Goal: Download file/media

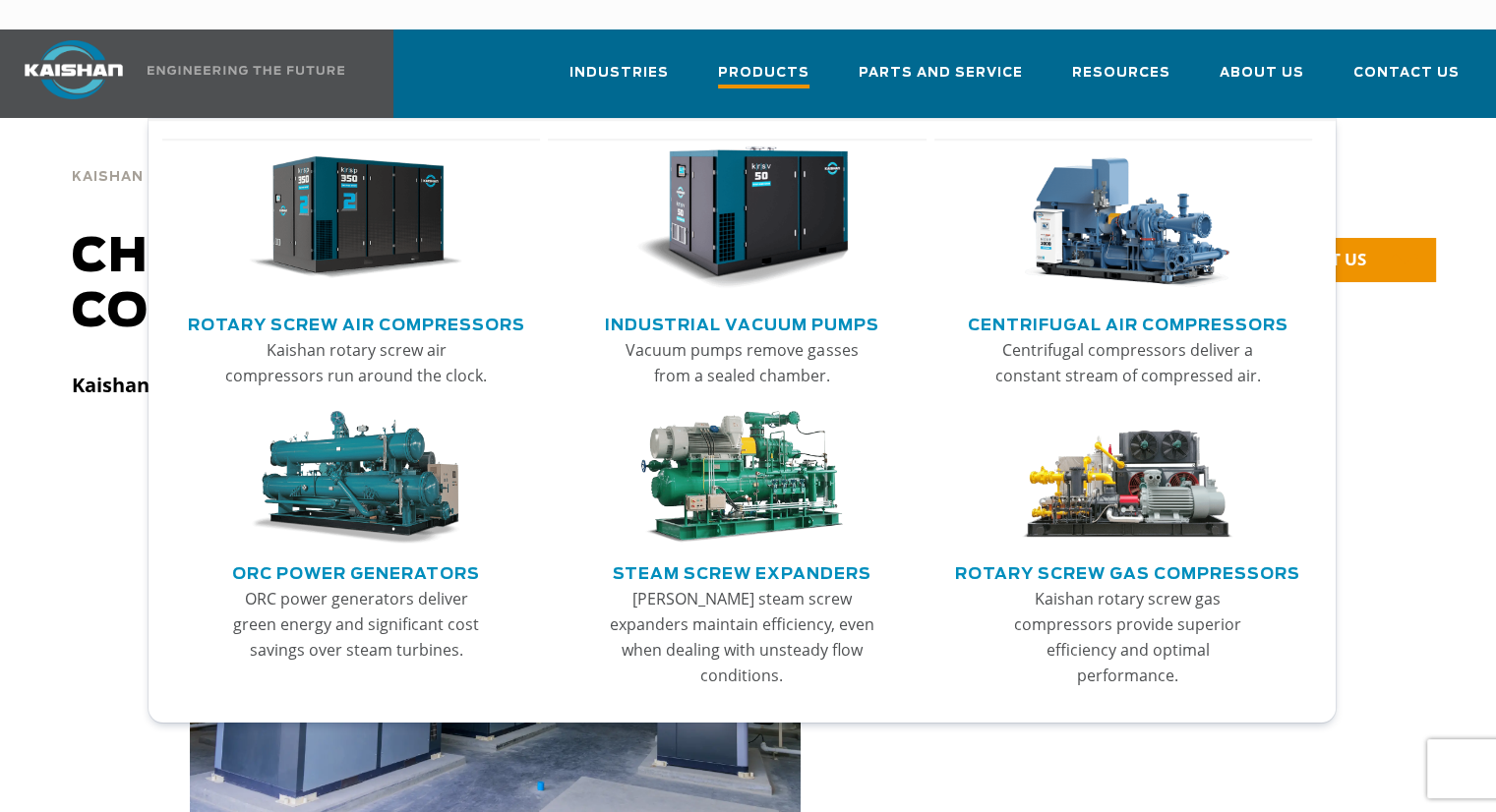
click at [799, 62] on span "Products" at bounding box center [763, 75] width 92 height 27
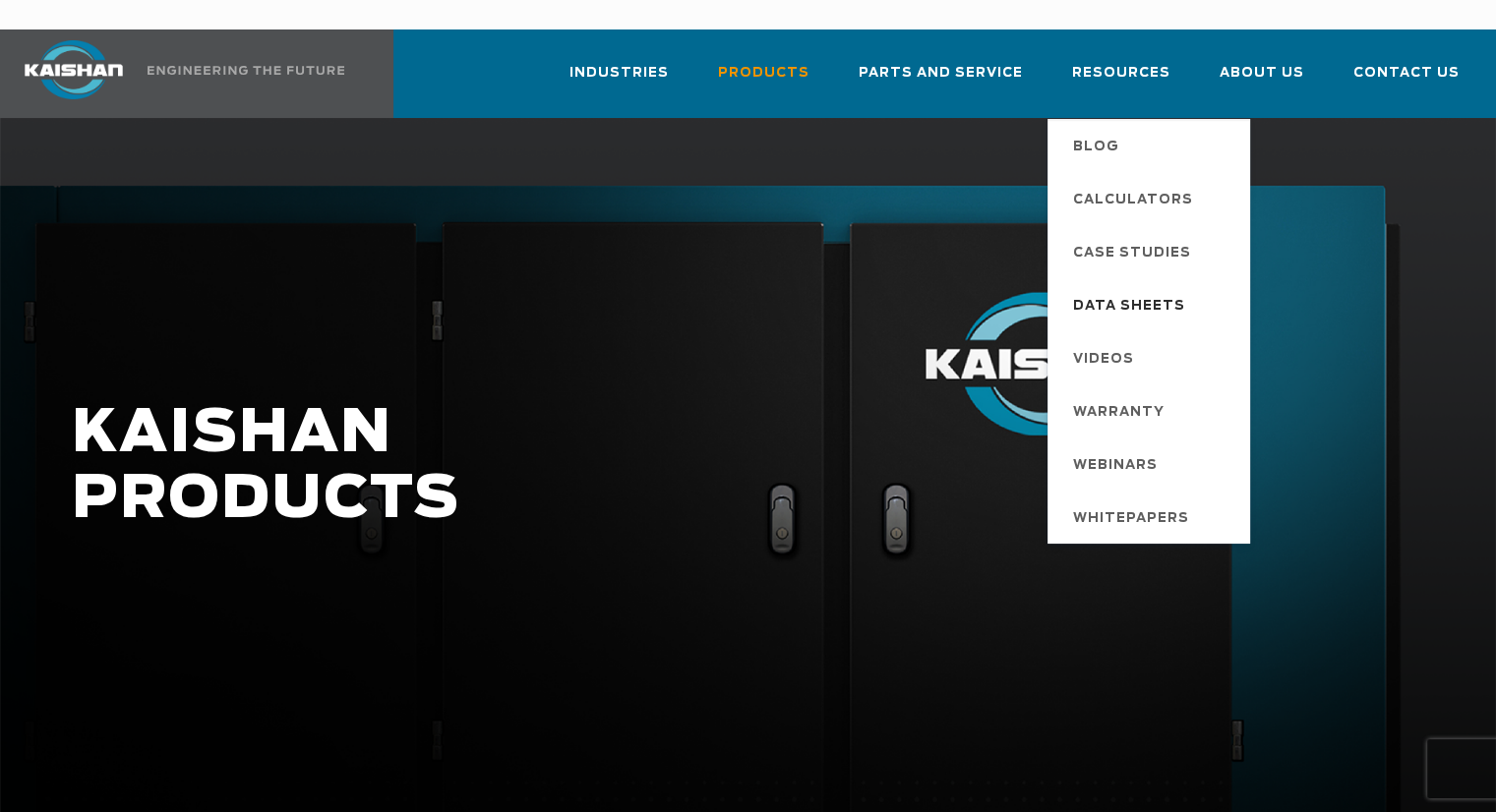
click at [1119, 290] on span "Data Sheets" at bounding box center [1129, 306] width 112 height 34
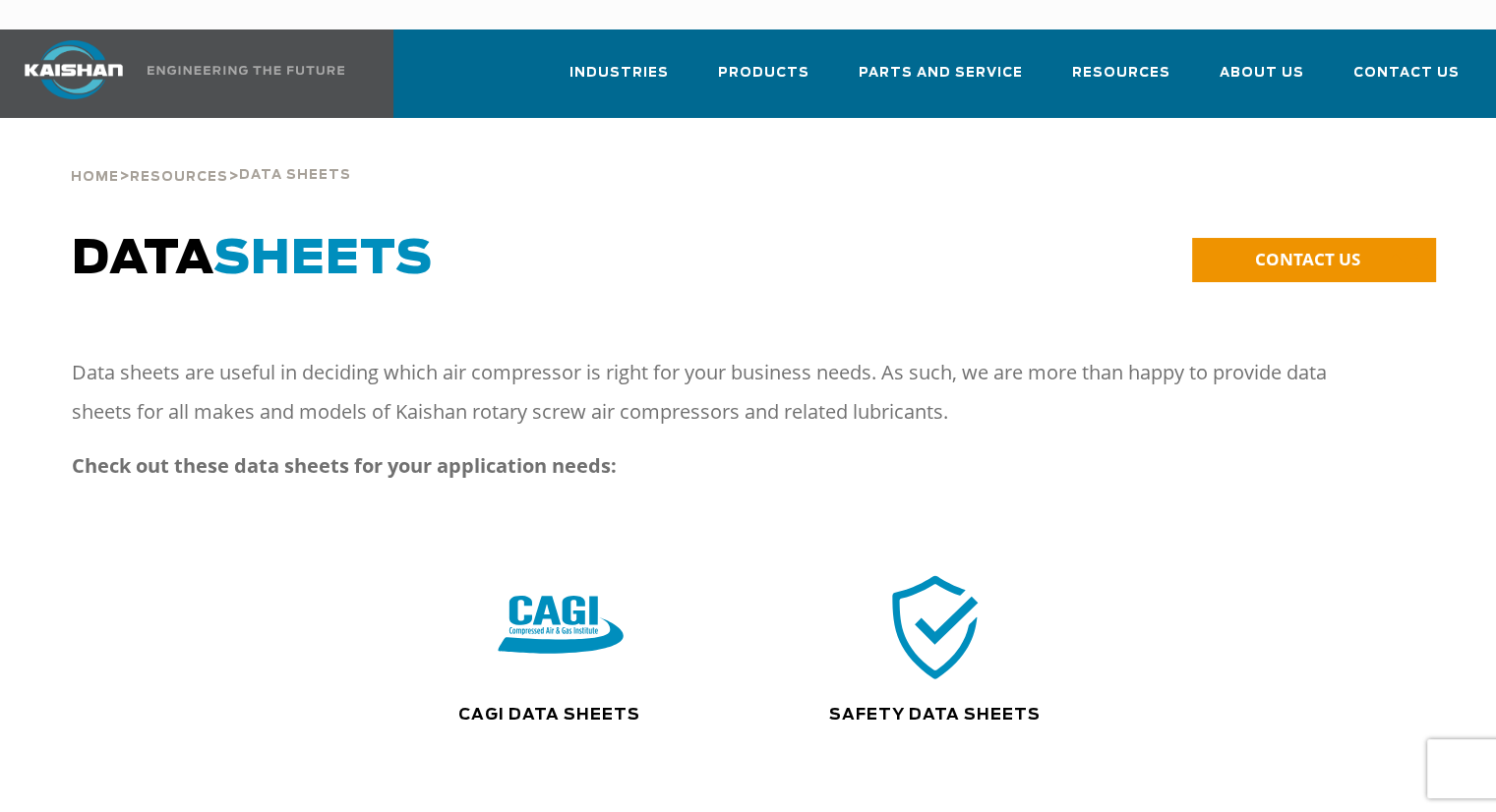
click at [527, 617] on img at bounding box center [562, 627] width 126 height 127
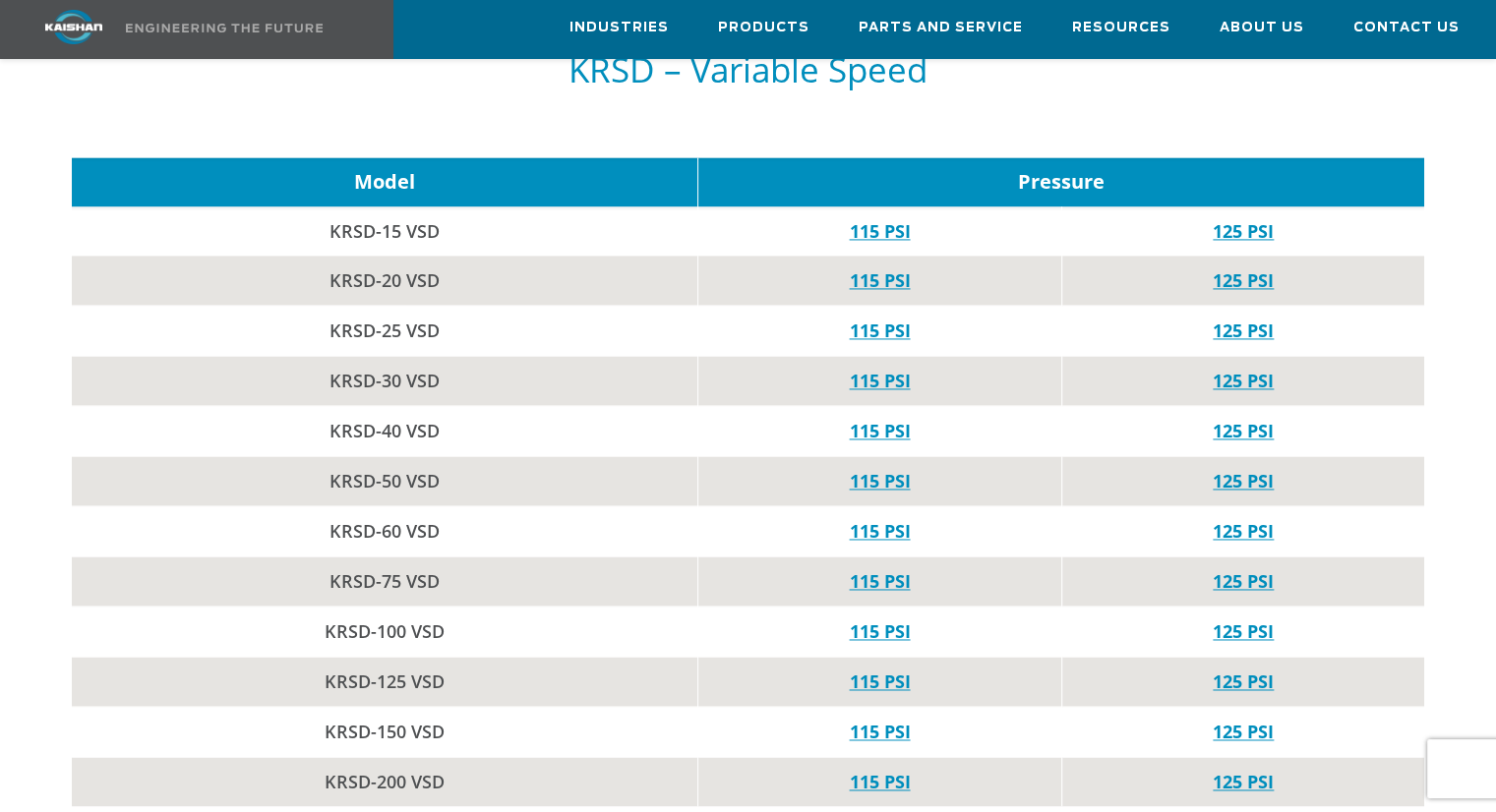
scroll to position [2950, 0]
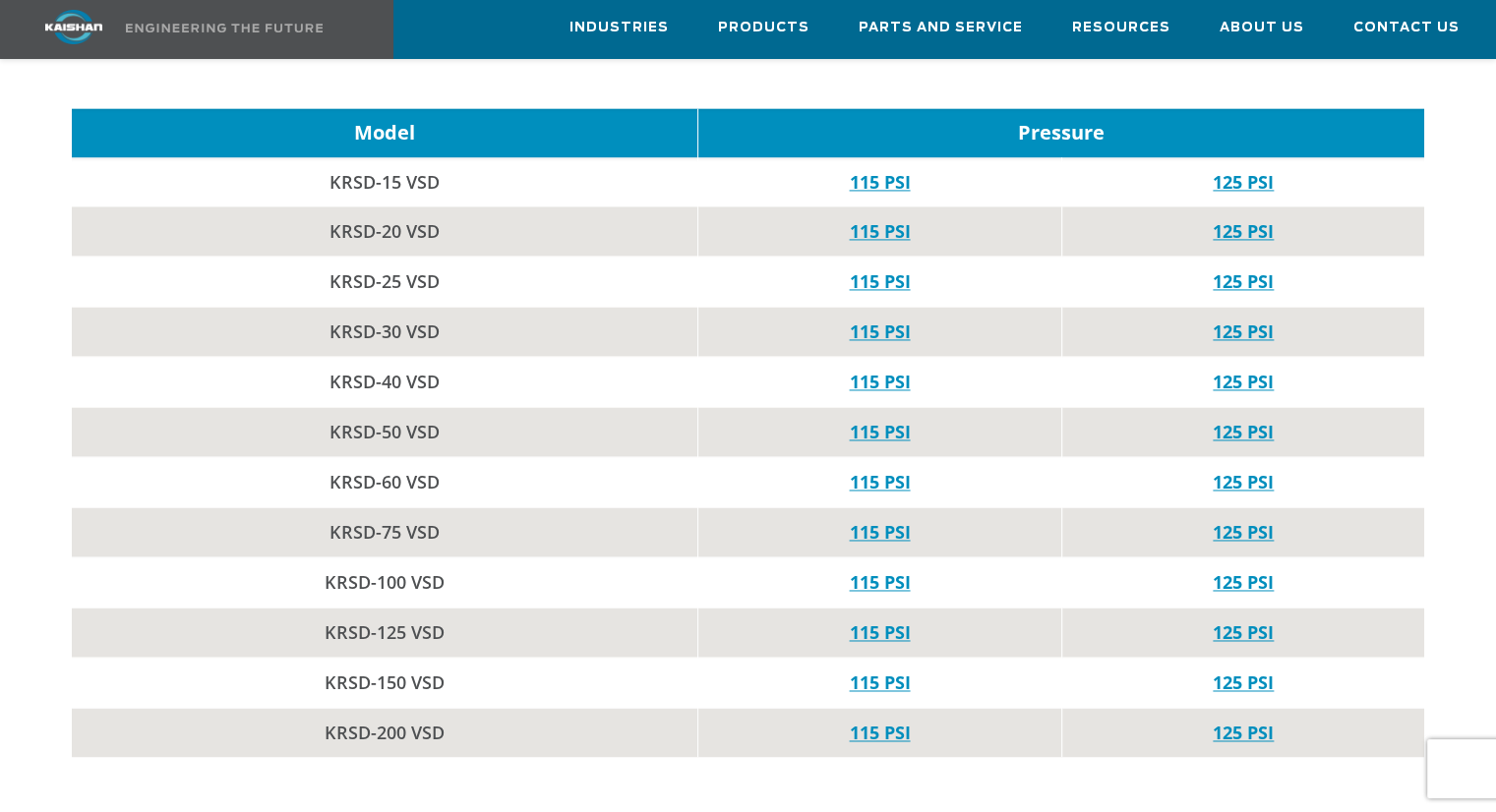
click at [385, 457] on td "KRSD-60 VSD" at bounding box center [384, 482] width 626 height 50
click at [885, 470] on link "115 PSI" at bounding box center [879, 482] width 61 height 24
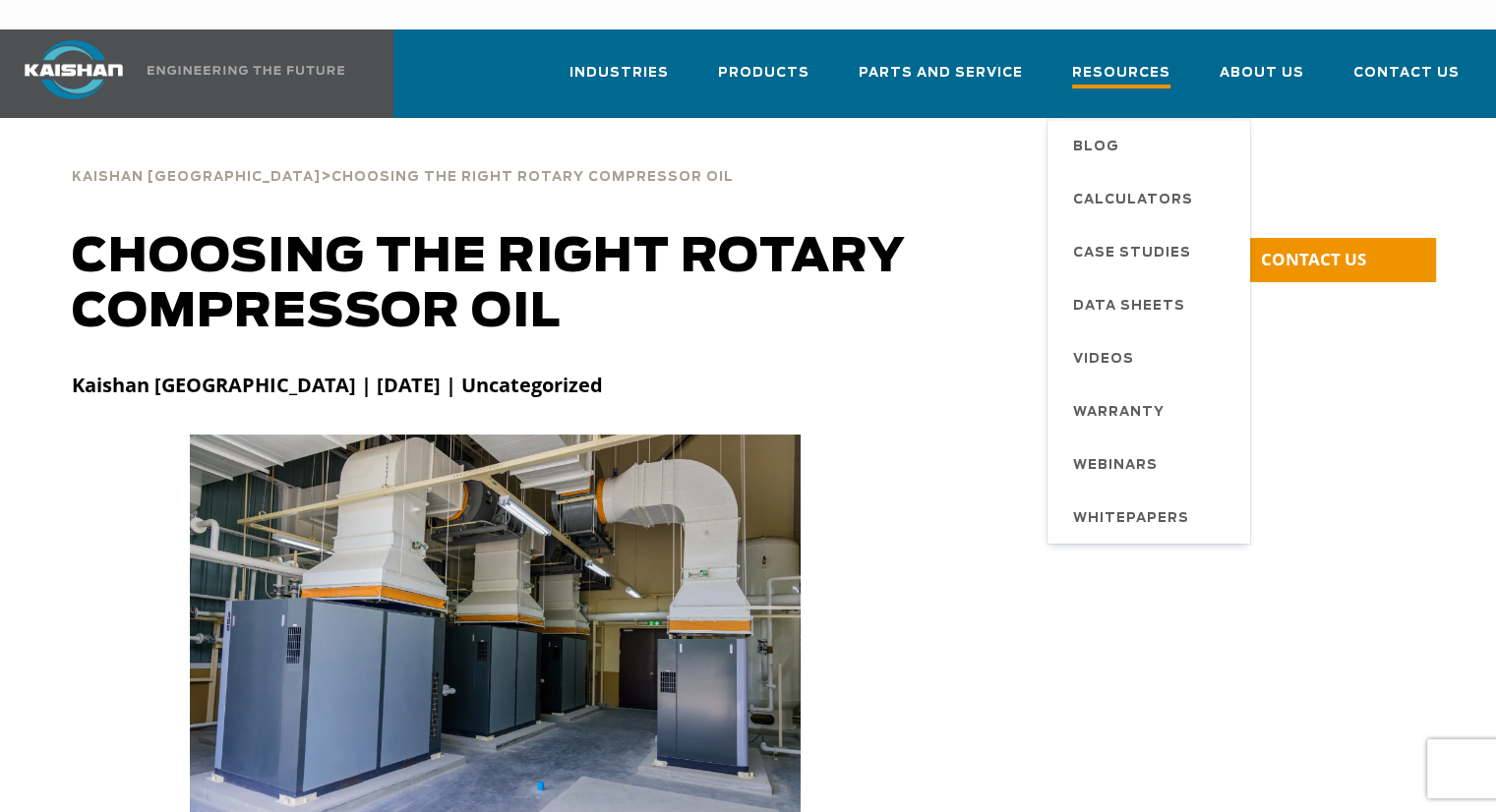
click at [1140, 62] on span "Resources" at bounding box center [1122, 75] width 99 height 27
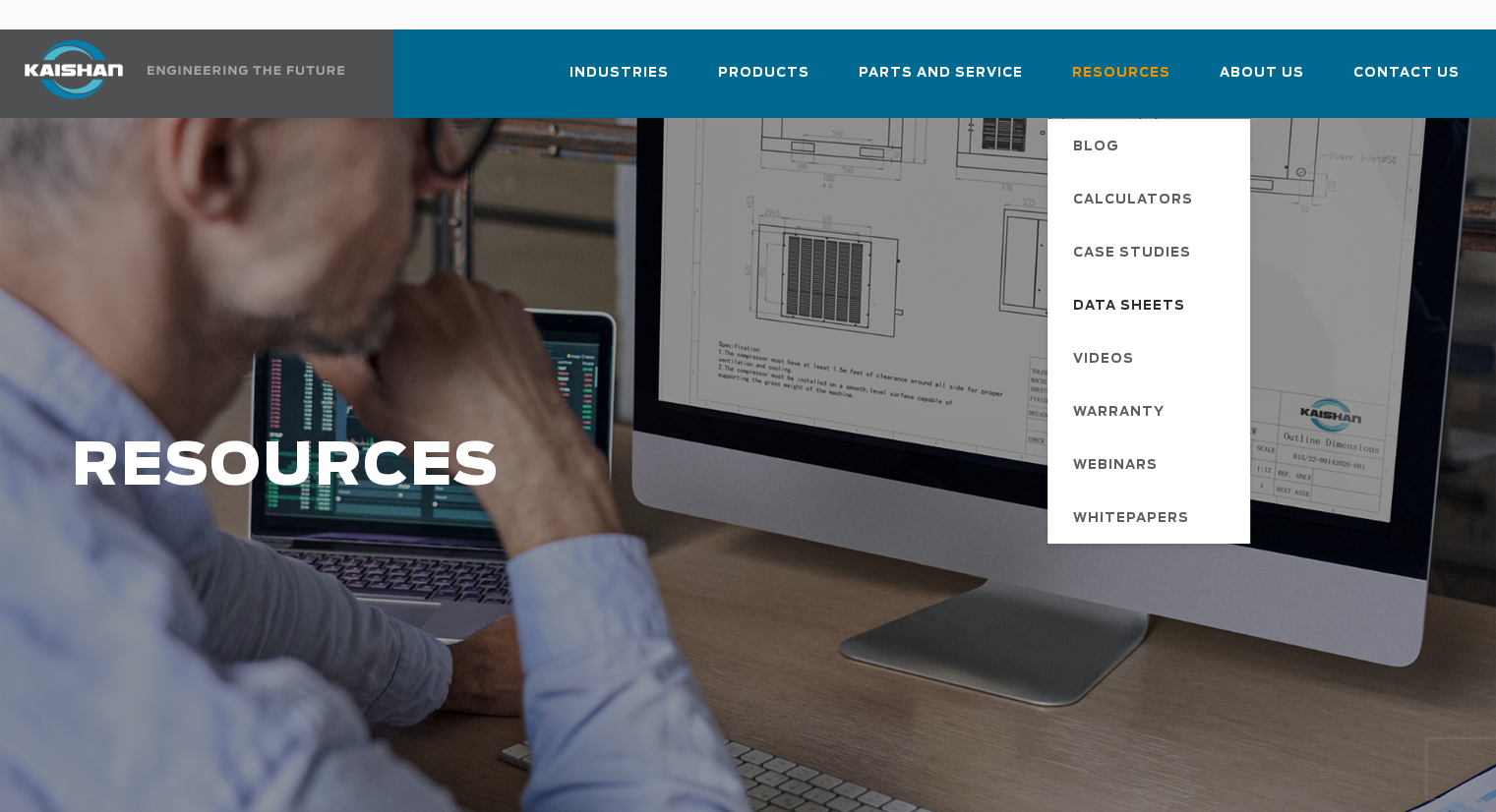
click at [1149, 290] on span "Data Sheets" at bounding box center [1129, 306] width 112 height 34
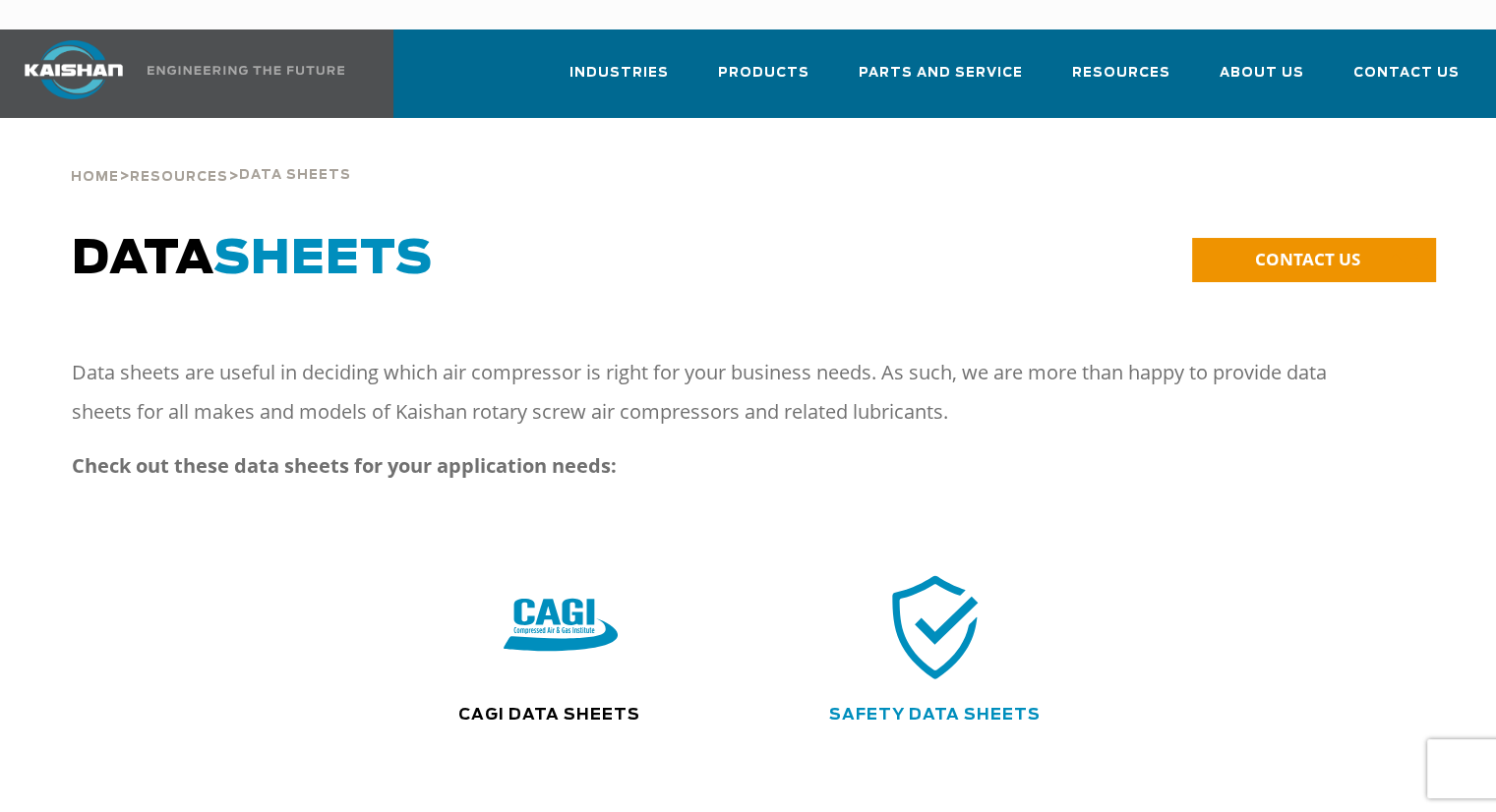
click at [960, 708] on link "Safety Data Sheets" at bounding box center [934, 715] width 212 height 16
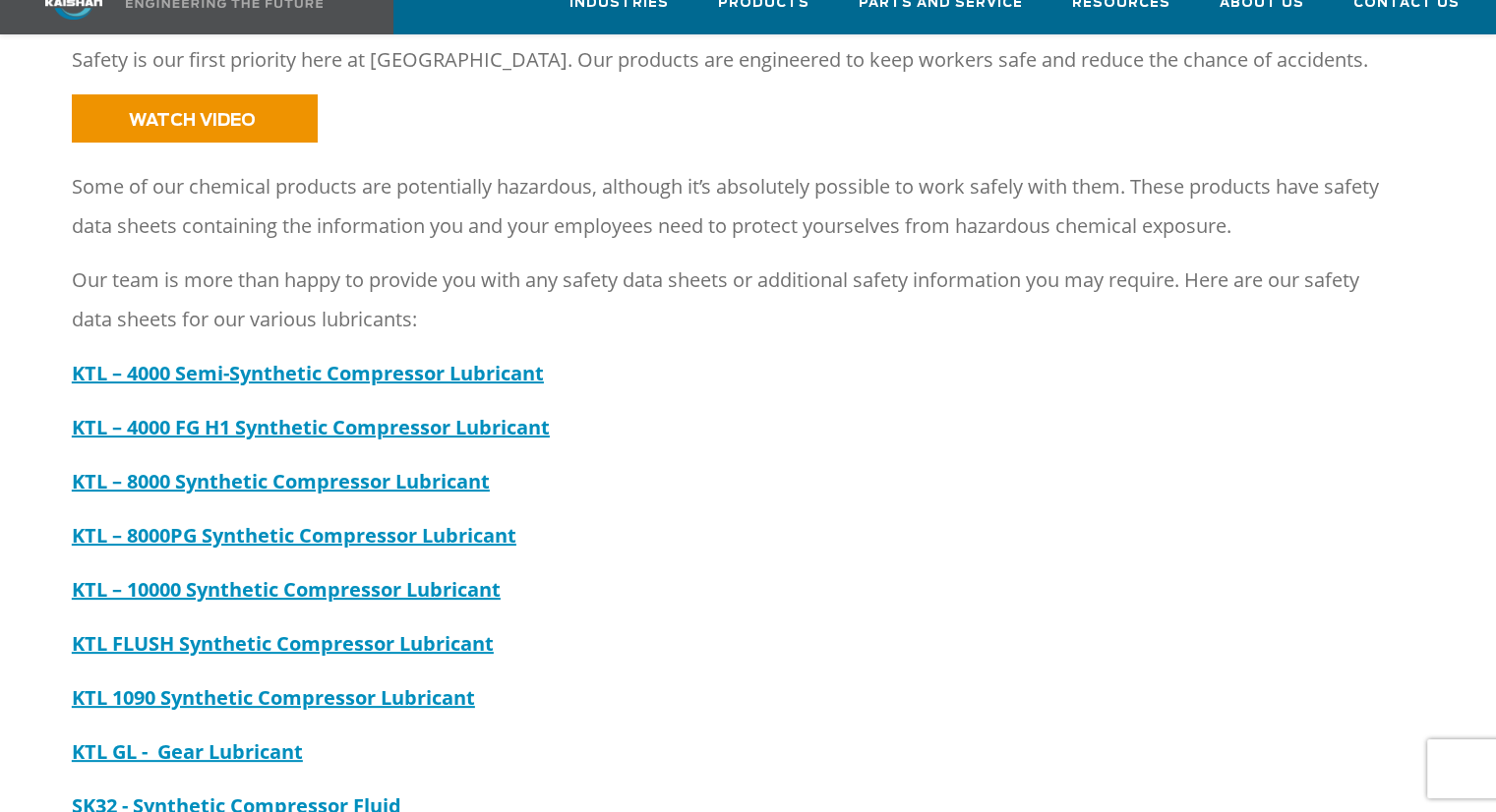
scroll to position [393, 0]
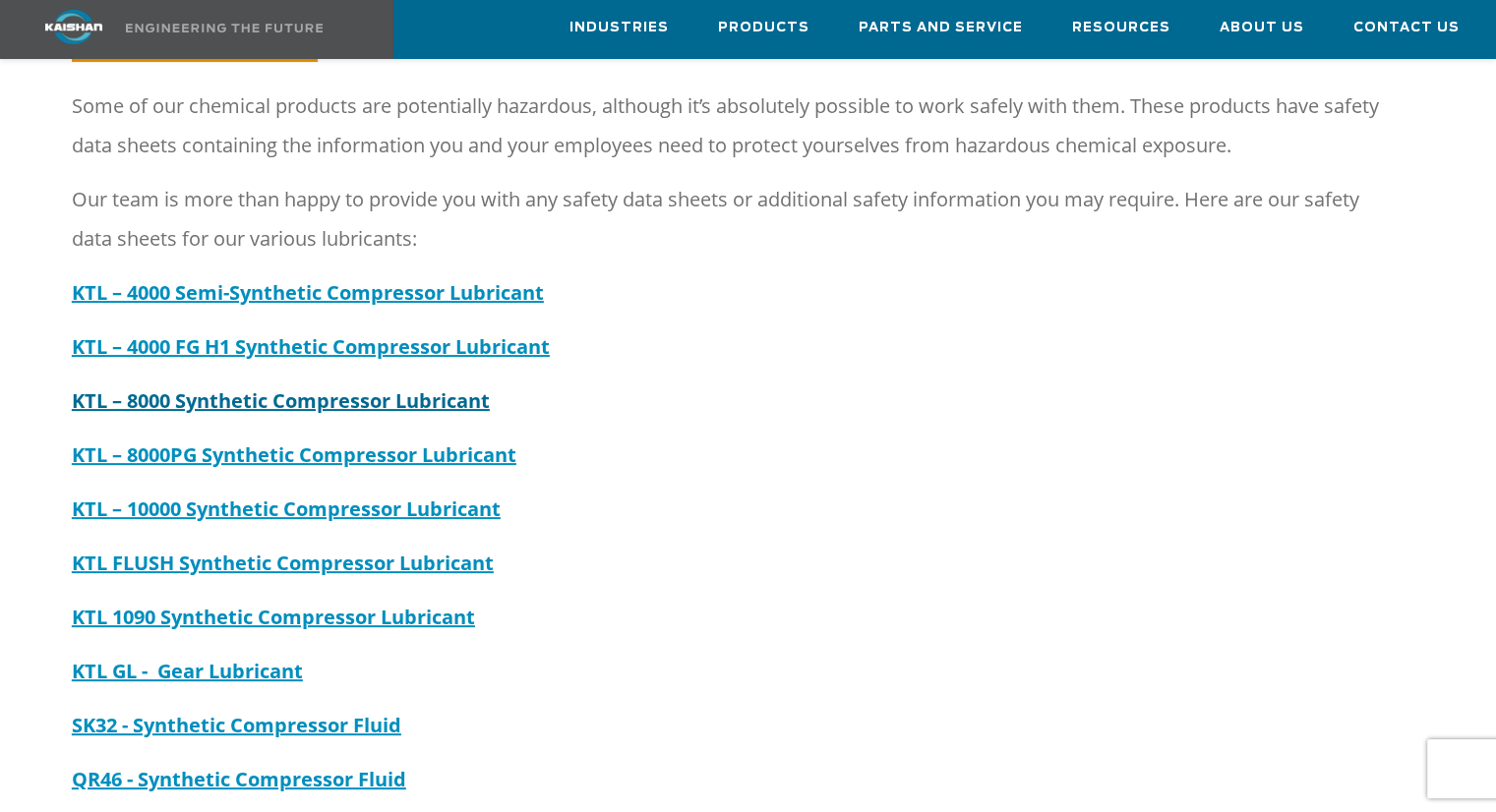
click at [254, 387] on strong "KTL – 8000 Synthetic Compressor Lubricant" at bounding box center [281, 400] width 418 height 27
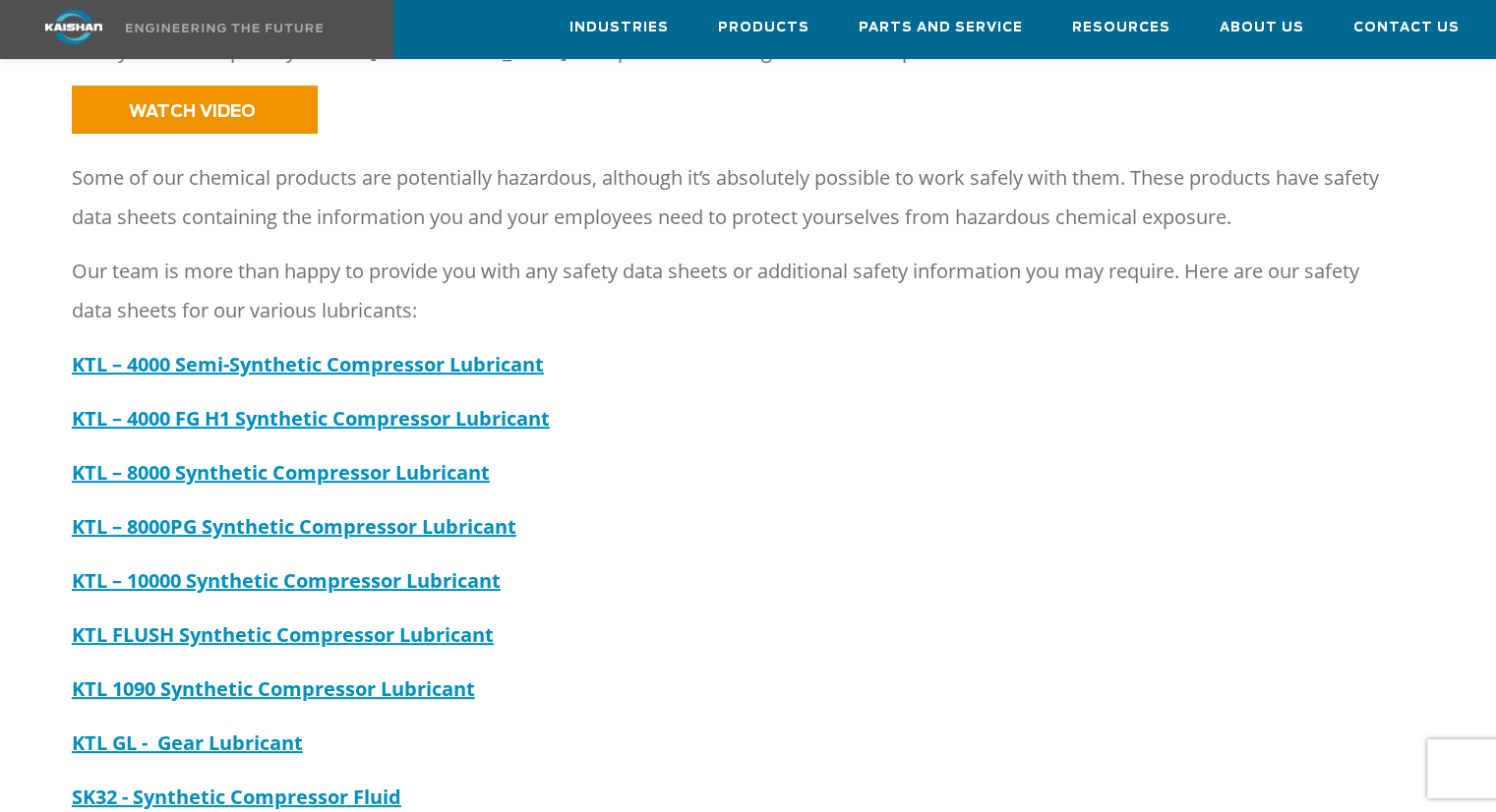
scroll to position [0, 0]
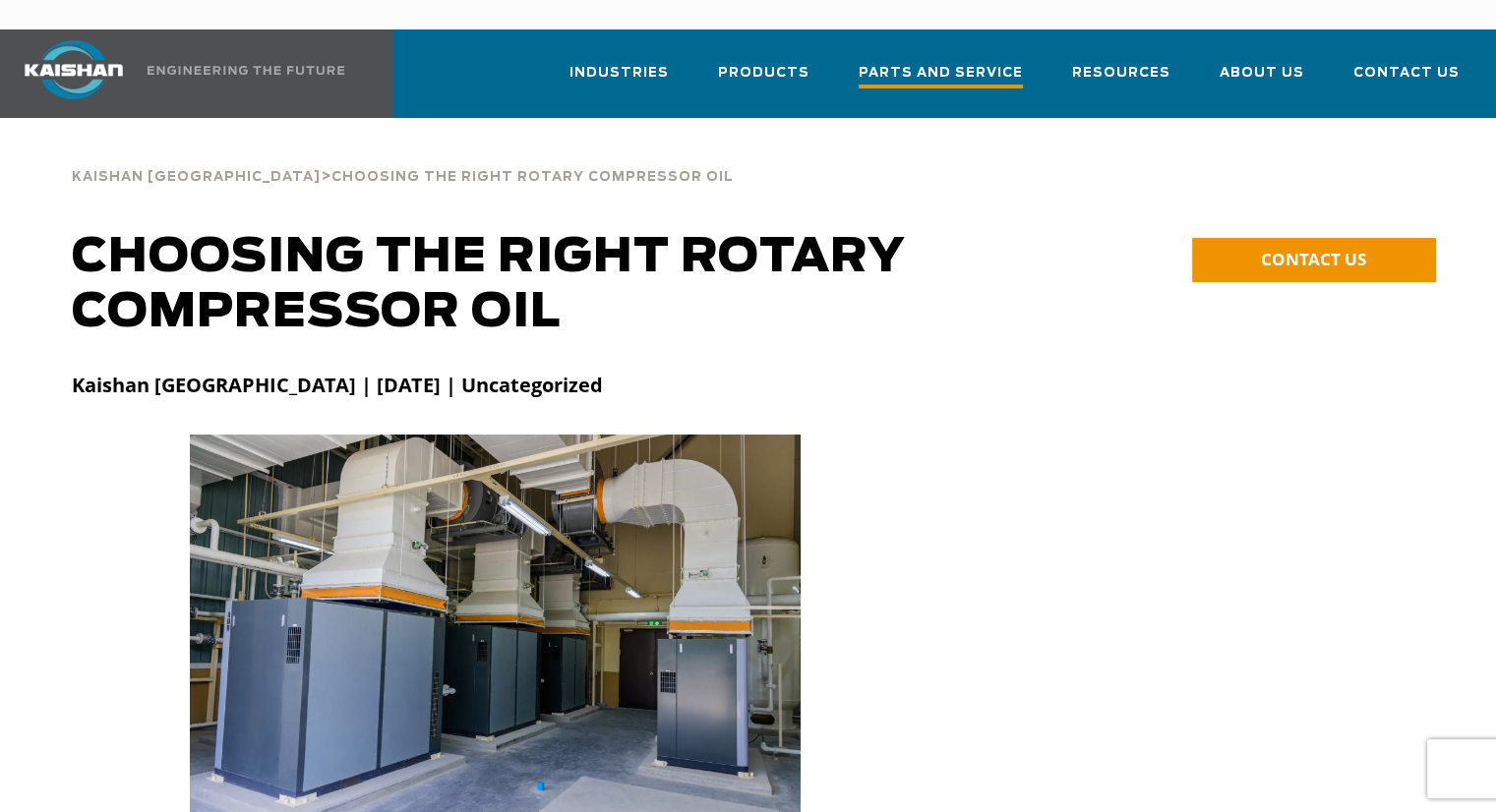
click at [973, 62] on span "Parts and Service" at bounding box center [940, 75] width 165 height 27
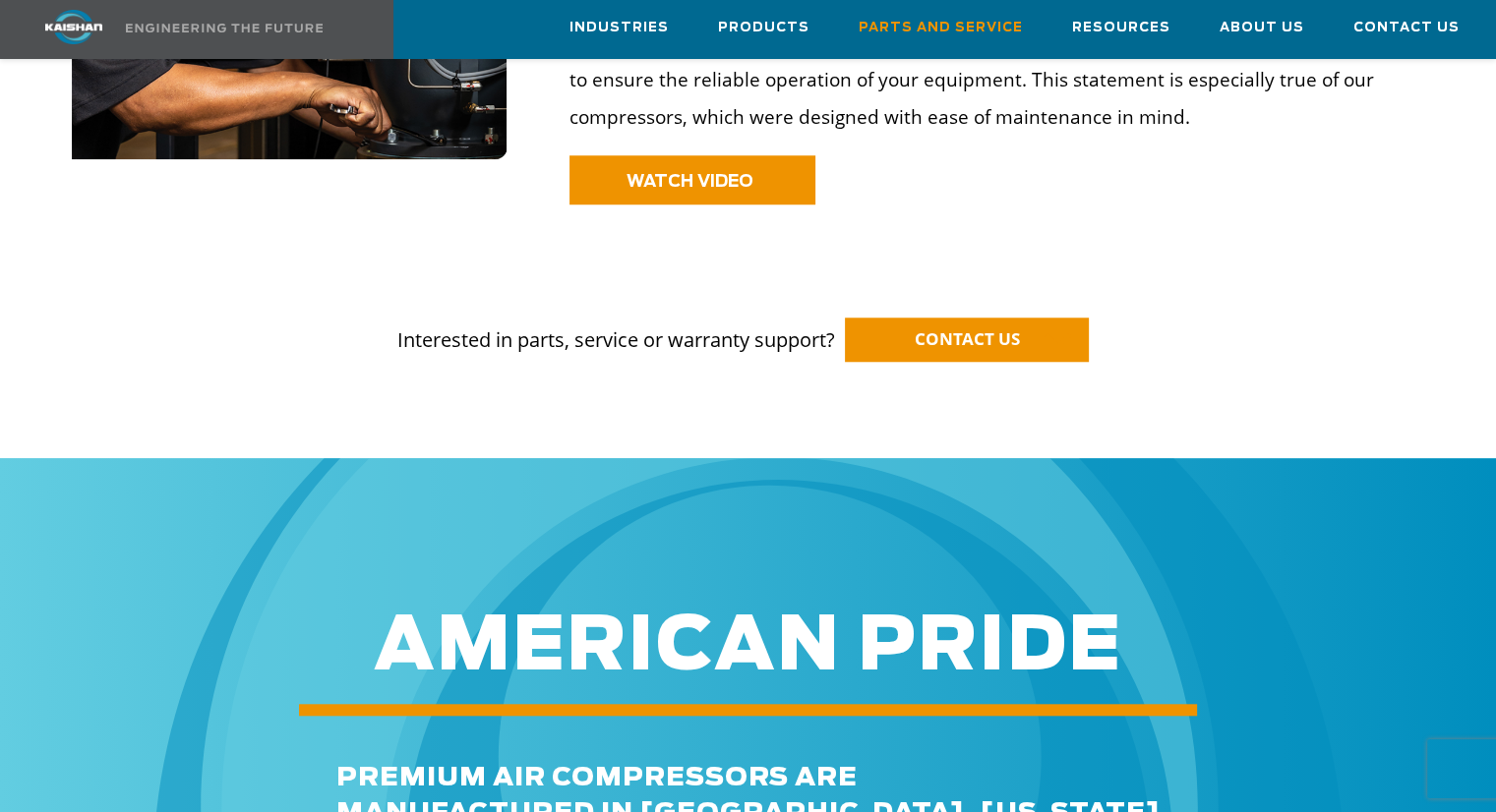
scroll to position [2163, 0]
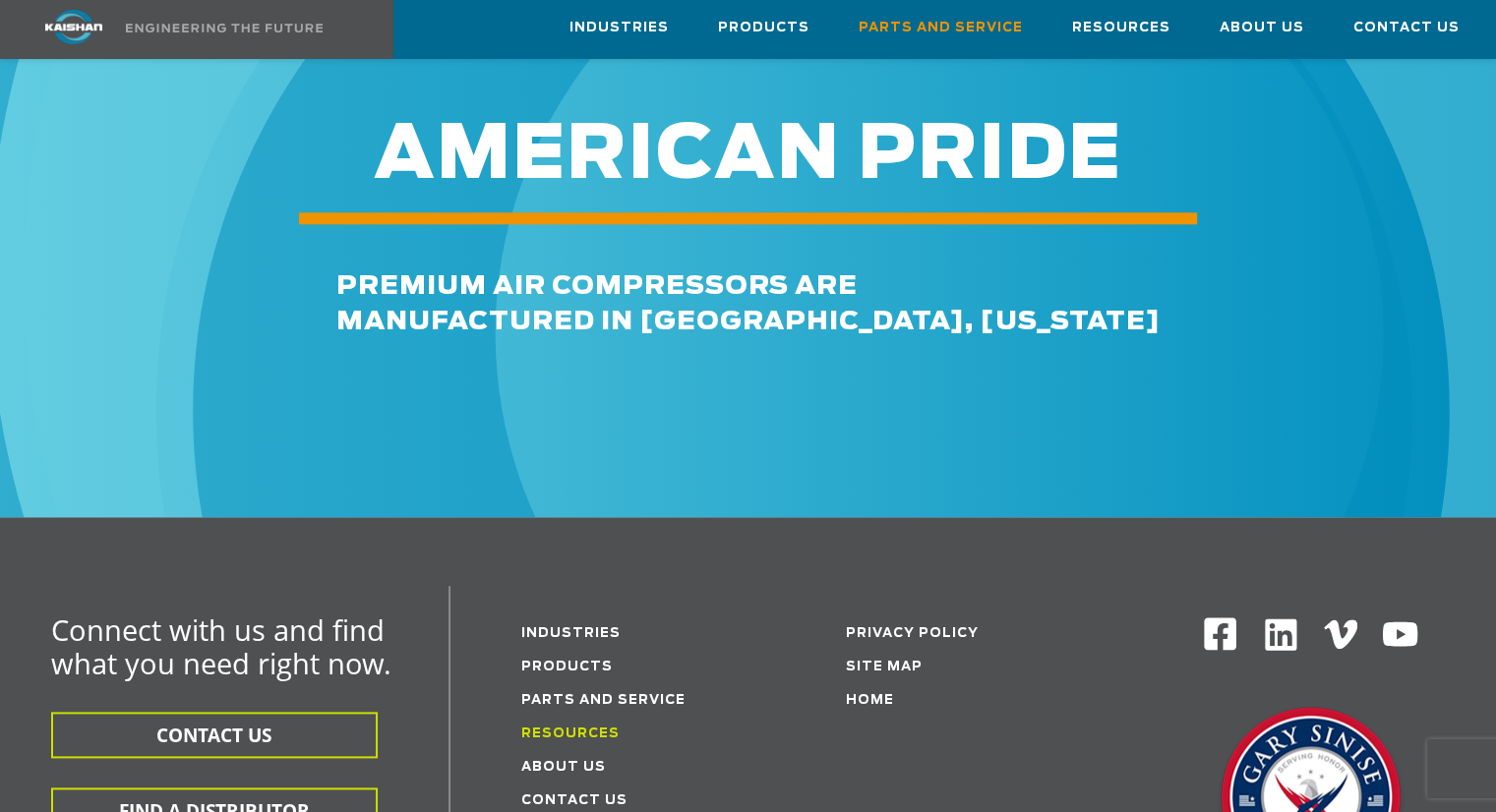
click at [600, 727] on link "Resources" at bounding box center [571, 733] width 99 height 13
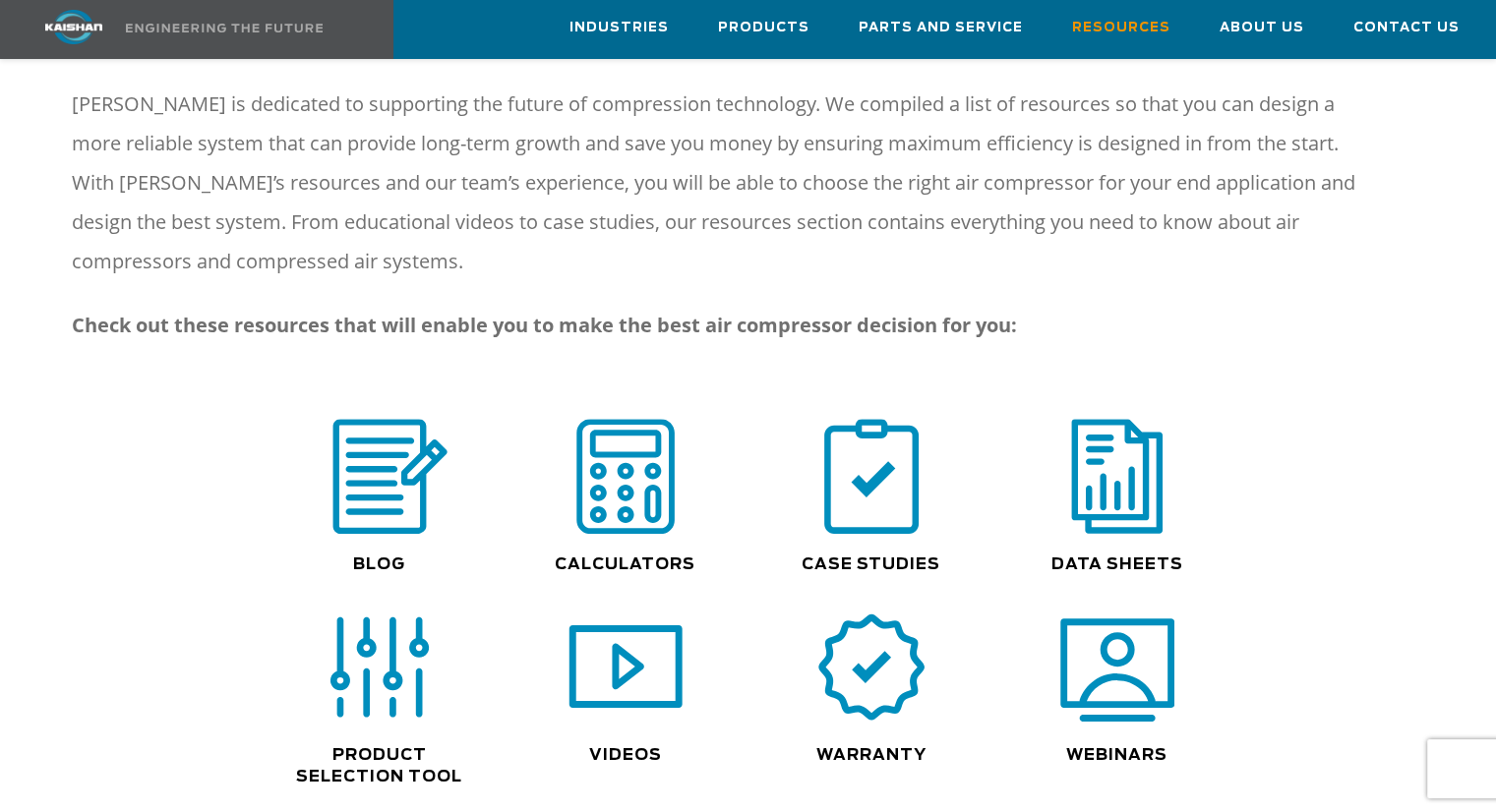
scroll to position [1181, 0]
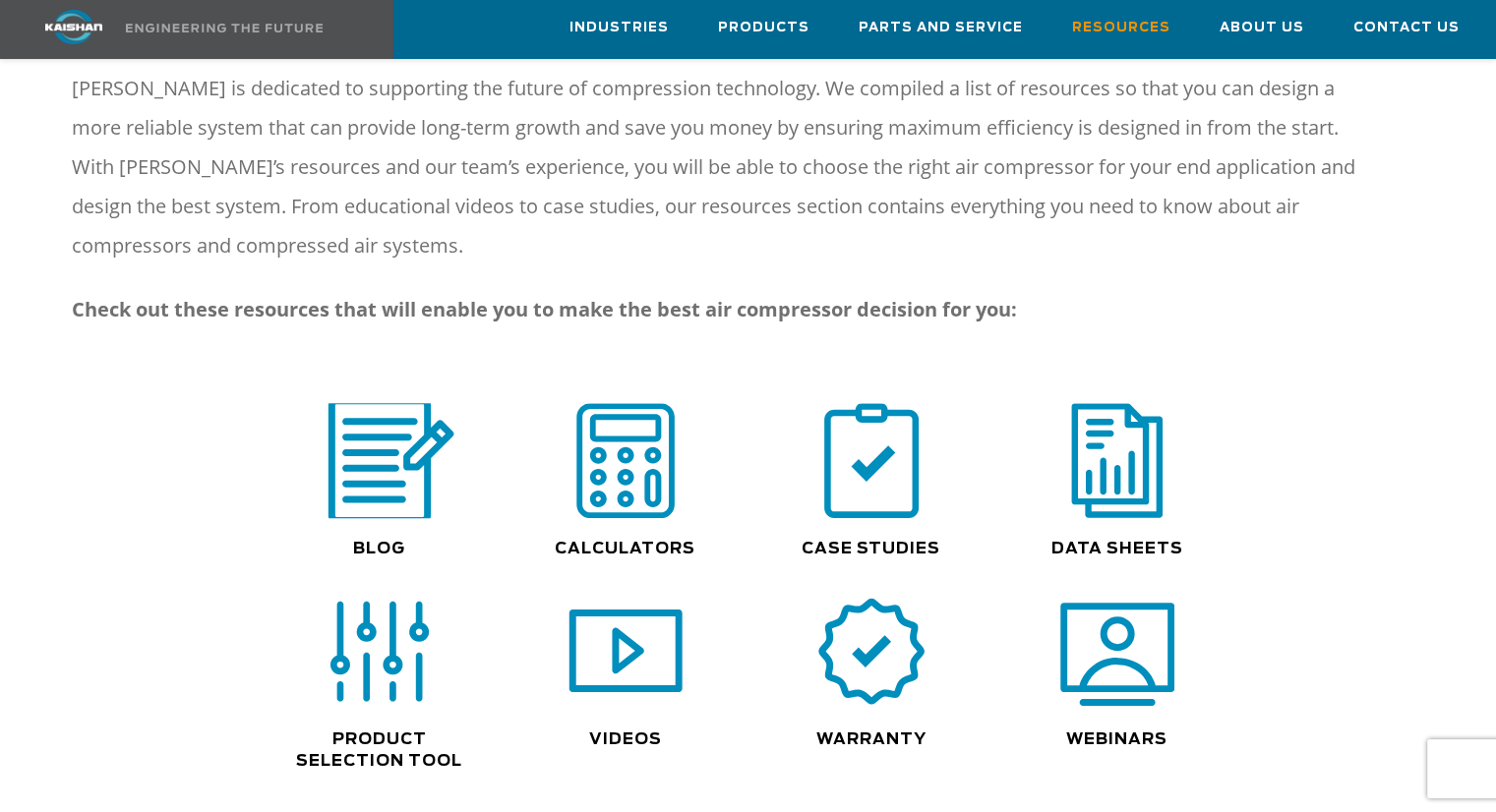
click at [370, 452] on img at bounding box center [379, 460] width 150 height 127
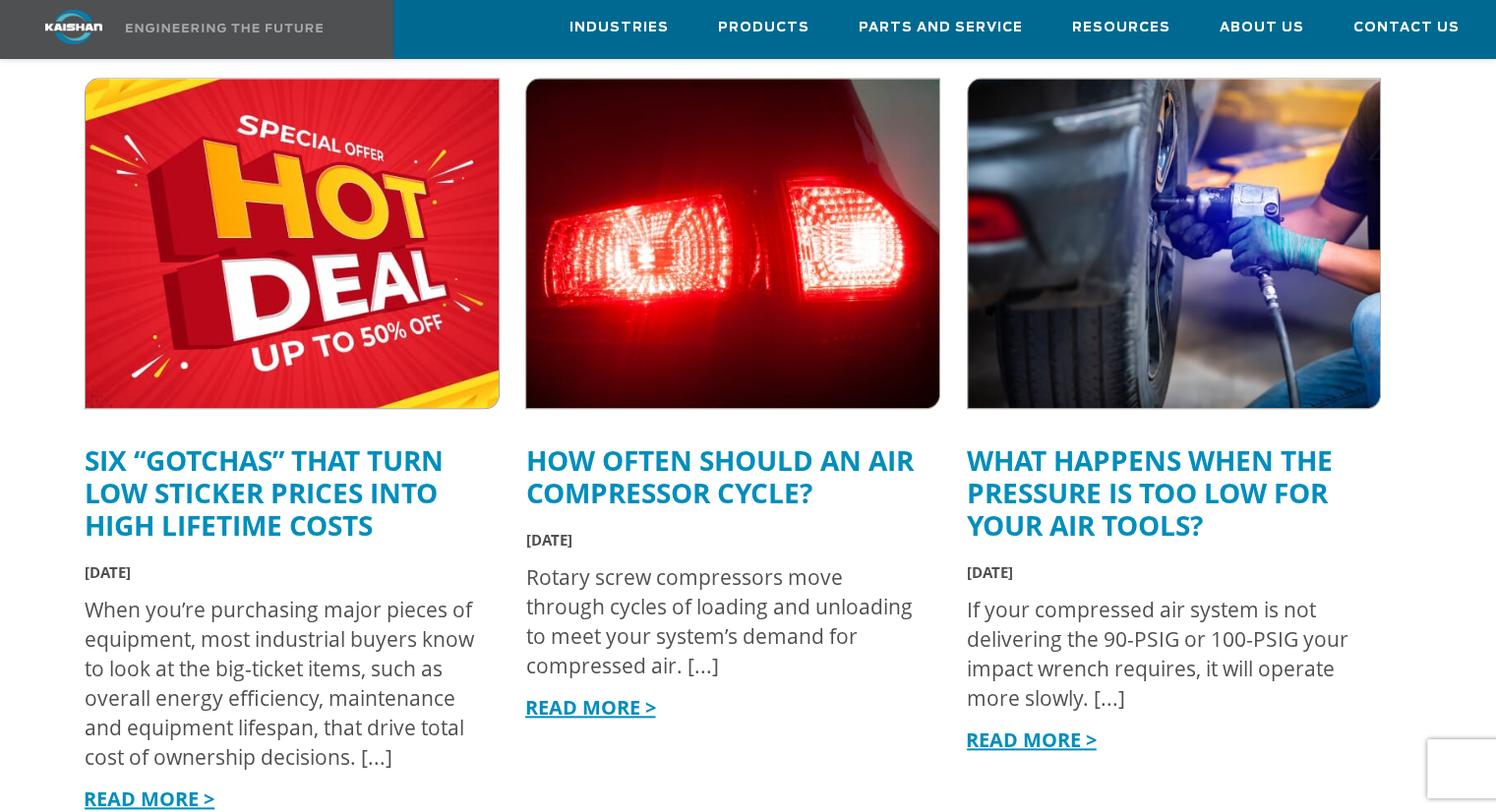
scroll to position [2163, 0]
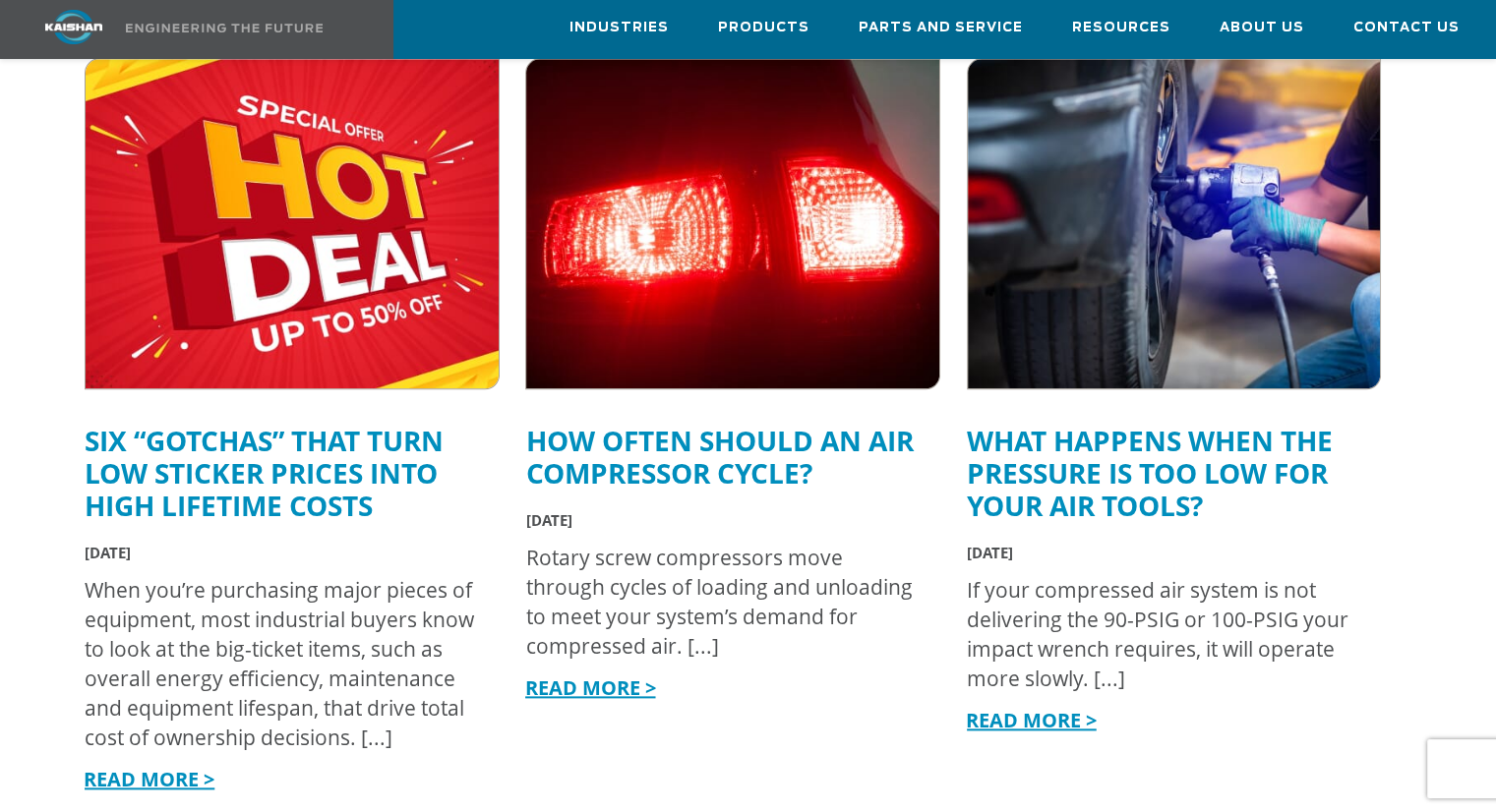
click at [597, 675] on link "READ MORE >" at bounding box center [589, 688] width 131 height 27
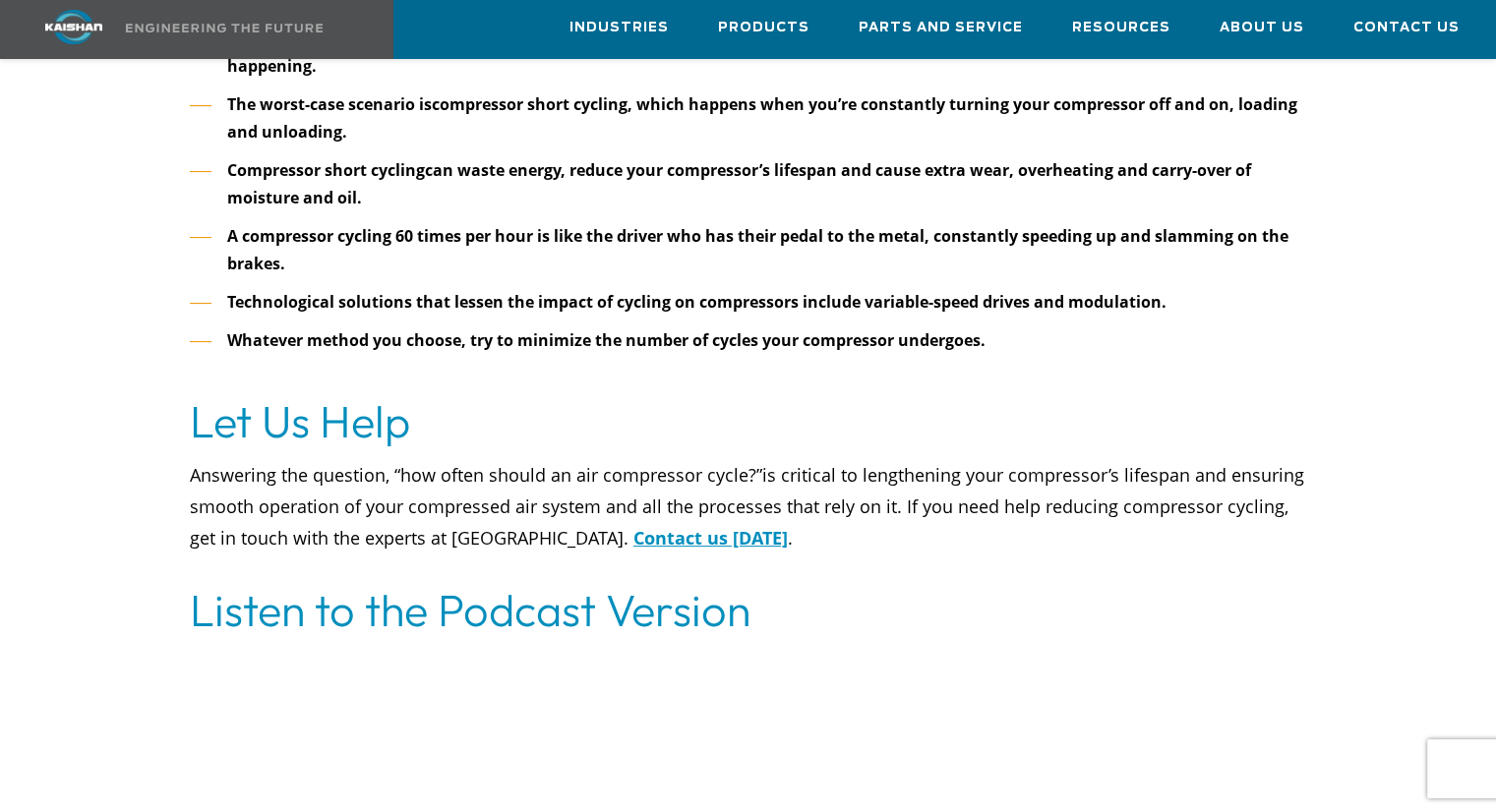
scroll to position [7867, 0]
